Goal: Information Seeking & Learning: Learn about a topic

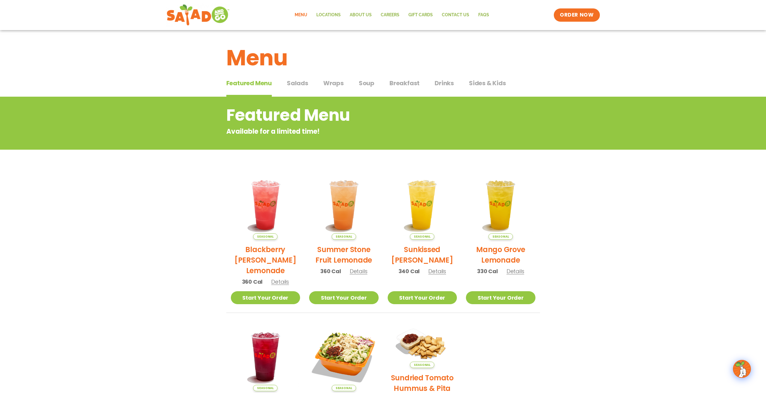
click at [333, 84] on span "Wraps" at bounding box center [333, 83] width 20 height 9
click at [335, 85] on span "Wraps" at bounding box center [333, 83] width 20 height 9
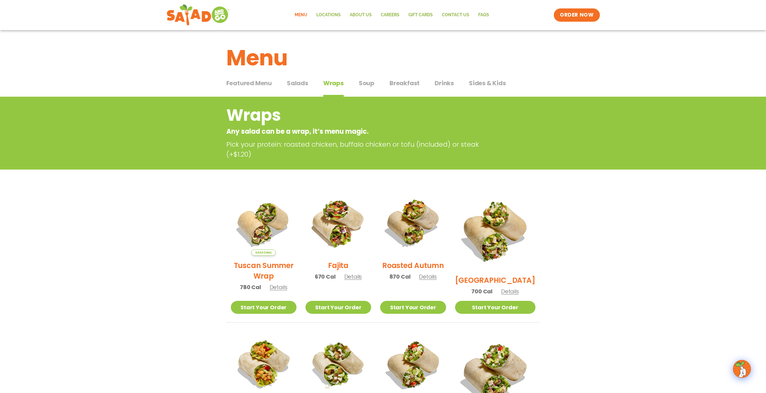
click at [401, 85] on span "Breakfast" at bounding box center [404, 83] width 30 height 9
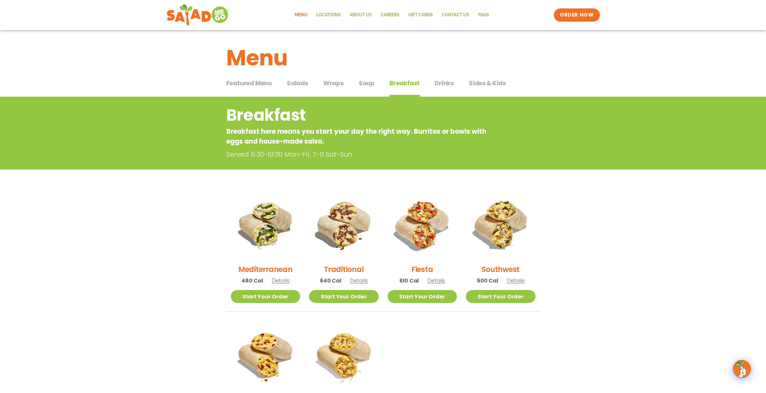
click at [366, 85] on span "Soup" at bounding box center [367, 83] width 16 height 9
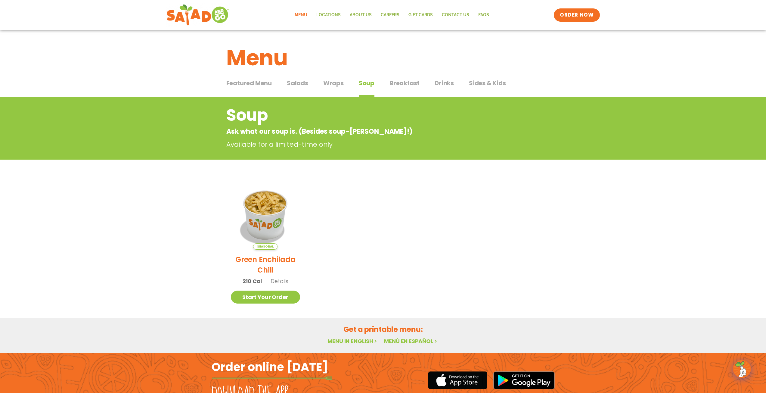
click at [262, 83] on span "Featured Menu" at bounding box center [248, 83] width 45 height 9
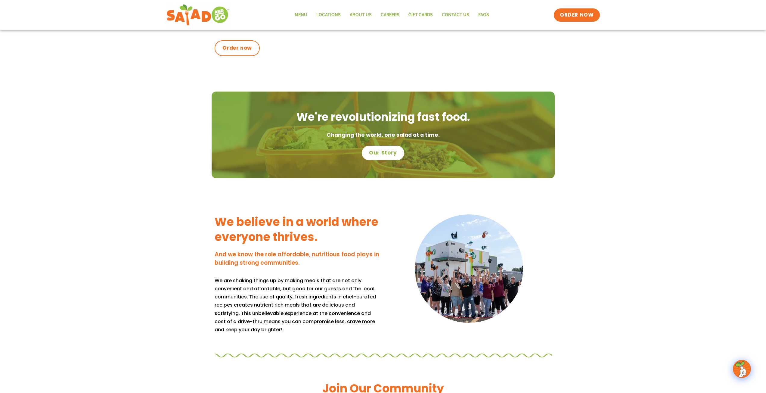
scroll to position [481, 0]
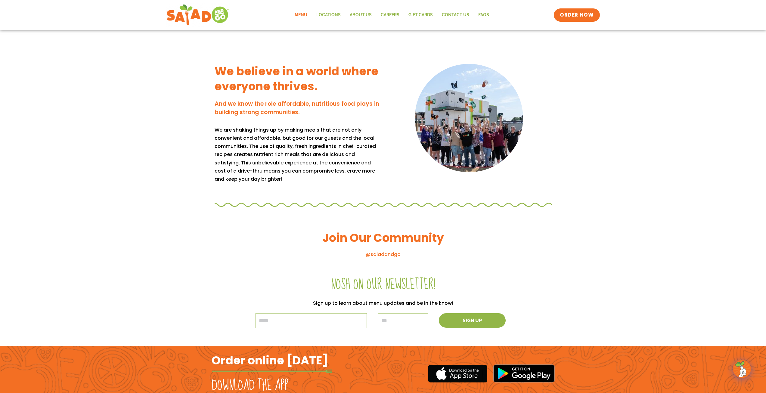
click at [306, 14] on link "Menu" at bounding box center [301, 15] width 22 height 14
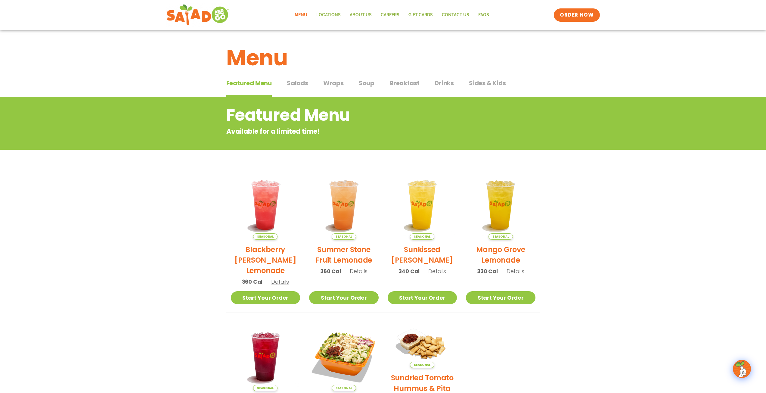
click at [326, 82] on span "Wraps" at bounding box center [333, 83] width 20 height 9
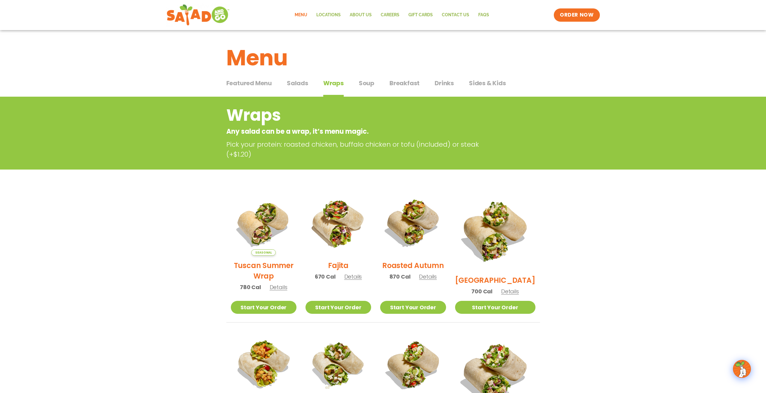
click at [255, 86] on span "Featured Menu" at bounding box center [248, 83] width 45 height 9
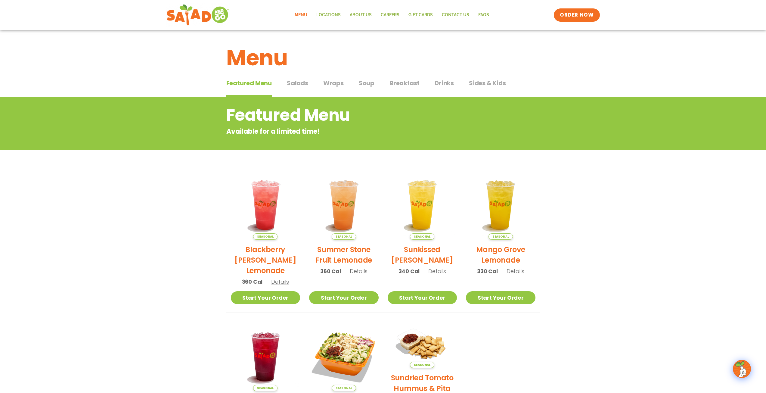
click at [338, 86] on span "Wraps" at bounding box center [333, 83] width 20 height 9
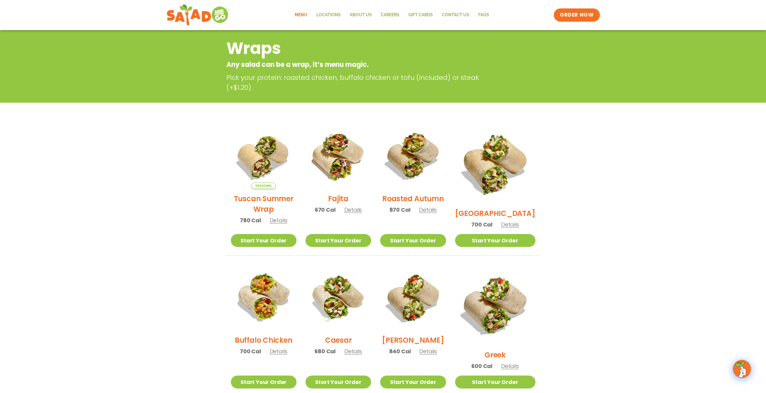
scroll to position [120, 0]
